Goal: Task Accomplishment & Management: Use online tool/utility

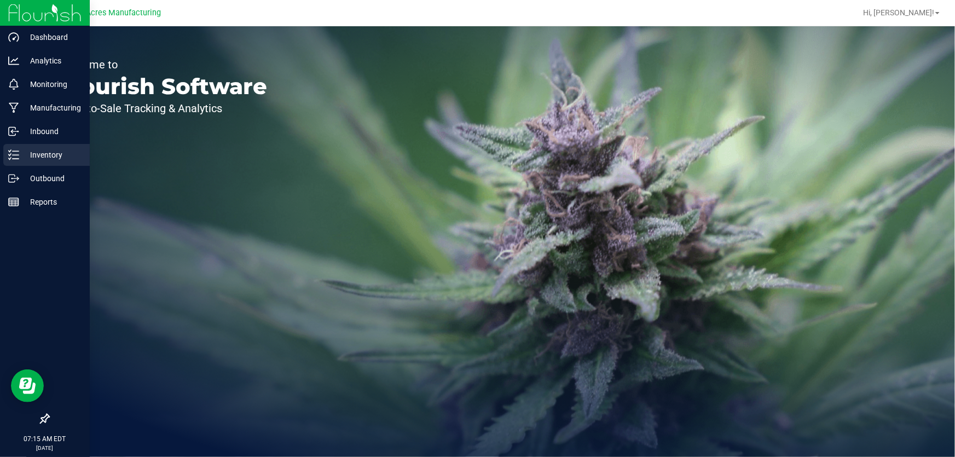
click at [72, 158] on p "Inventory" at bounding box center [52, 154] width 66 height 13
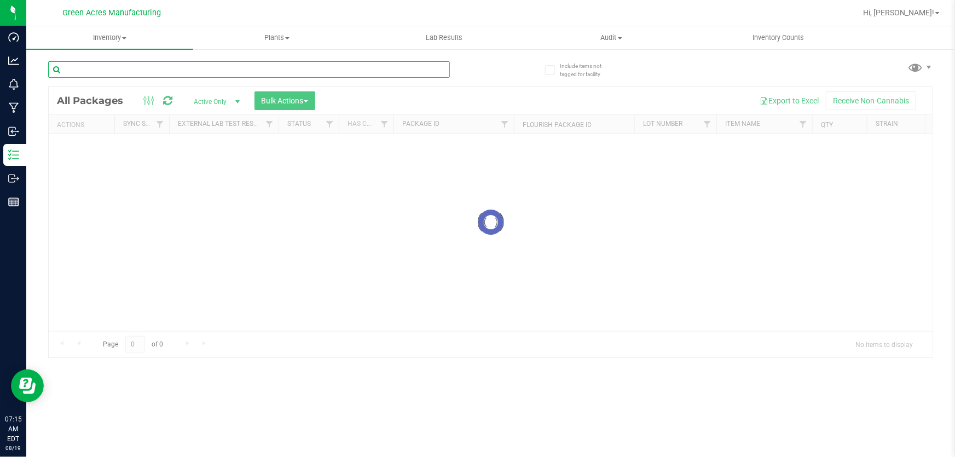
click at [215, 72] on input "text" at bounding box center [249, 69] width 402 height 16
paste input "GA-250818-EM-VKS-HYB-T-THC01"
type input "GA-250818-EM-VKS-HYB-T-THC01"
